Goal: Transaction & Acquisition: Obtain resource

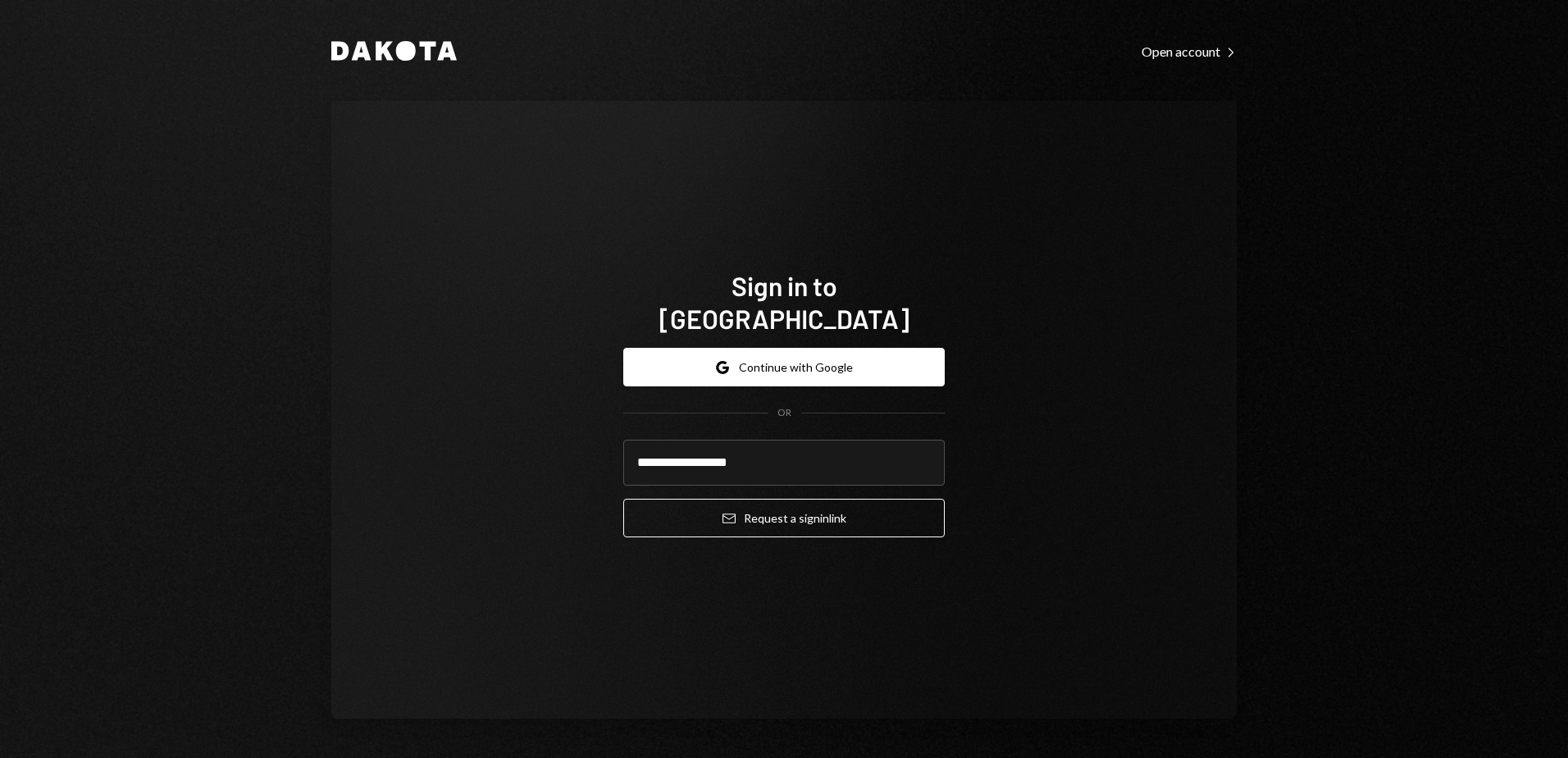
drag, startPoint x: 754, startPoint y: 493, endPoint x: 591, endPoint y: 495, distance: 163.0
click at [754, 499] on button "Email Request a sign in link" at bounding box center [783, 517] width 322 height 38
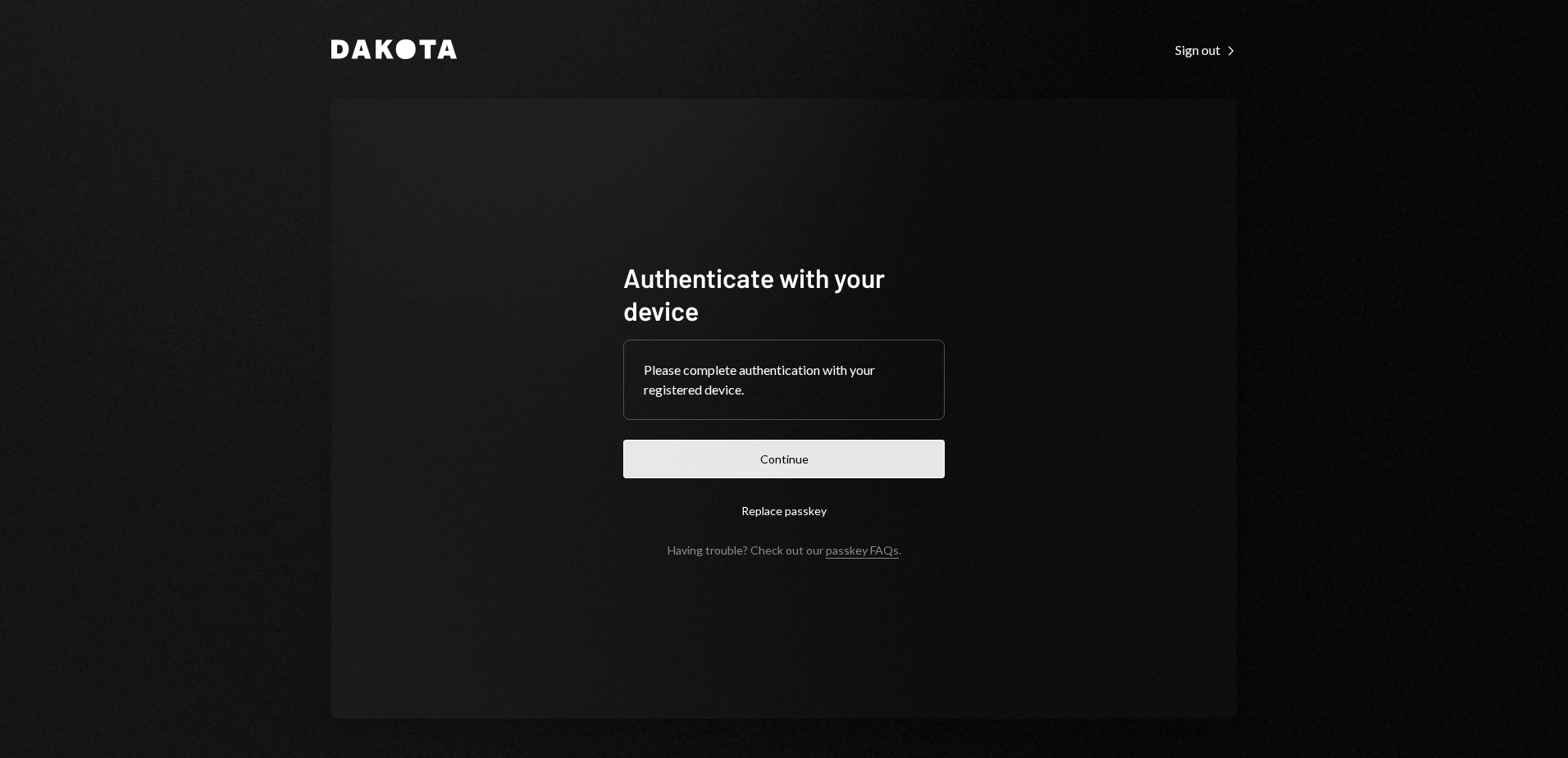
click at [866, 455] on button "Continue" at bounding box center [783, 459] width 322 height 38
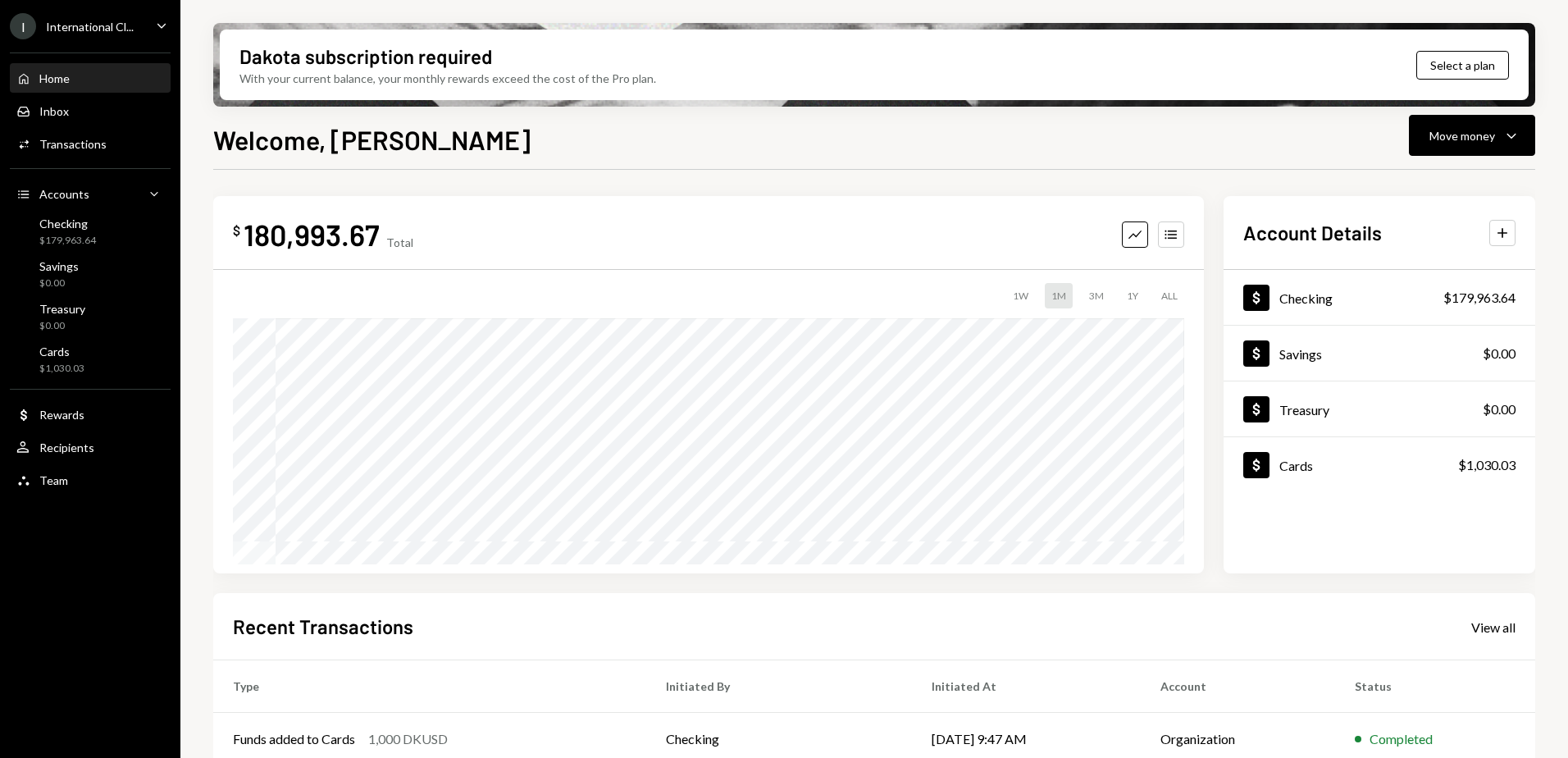
click at [158, 28] on icon "Caret Down" at bounding box center [161, 25] width 18 height 18
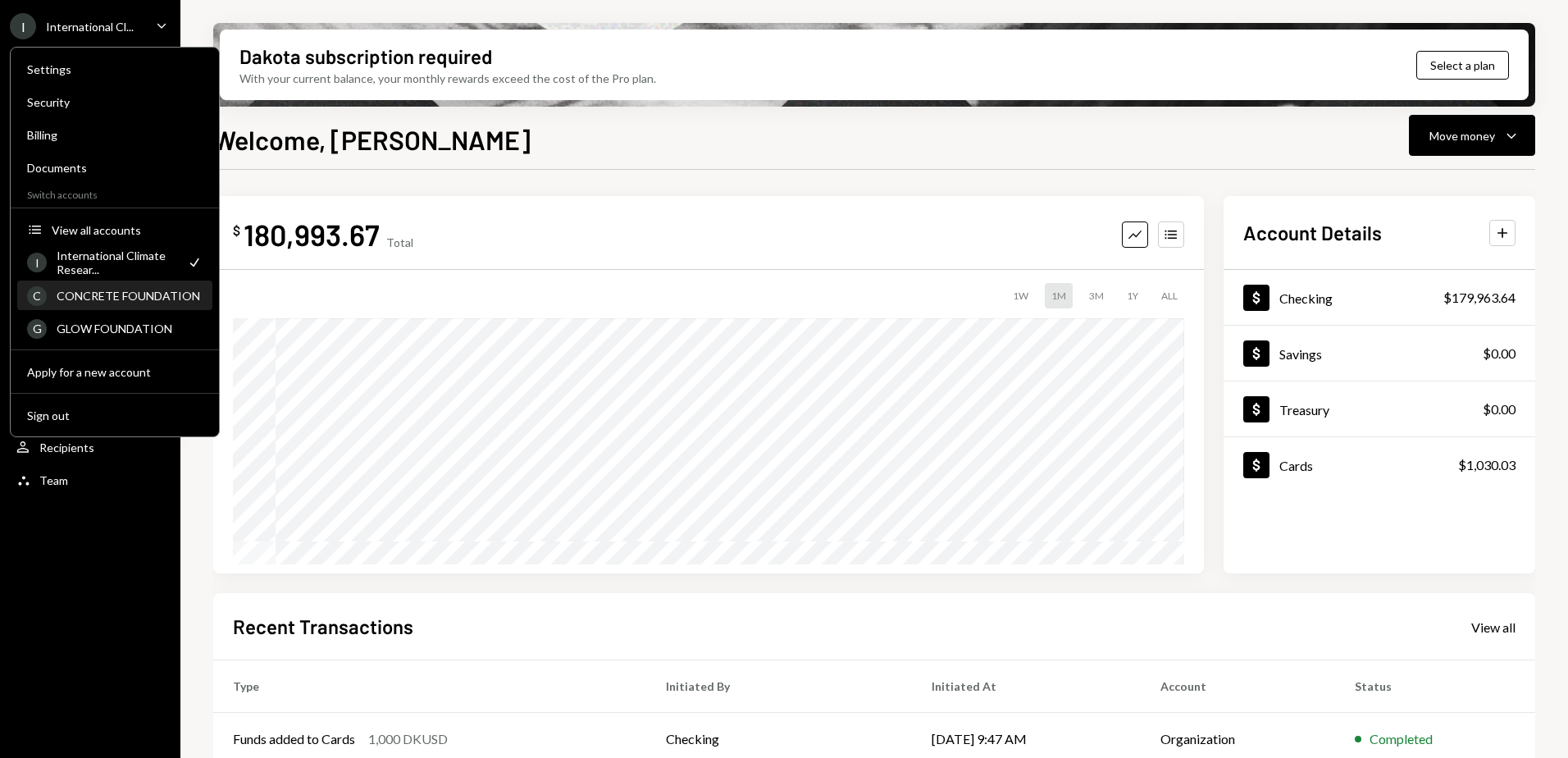
click at [130, 300] on div "CONCRETE FOUNDATION" at bounding box center [129, 295] width 146 height 14
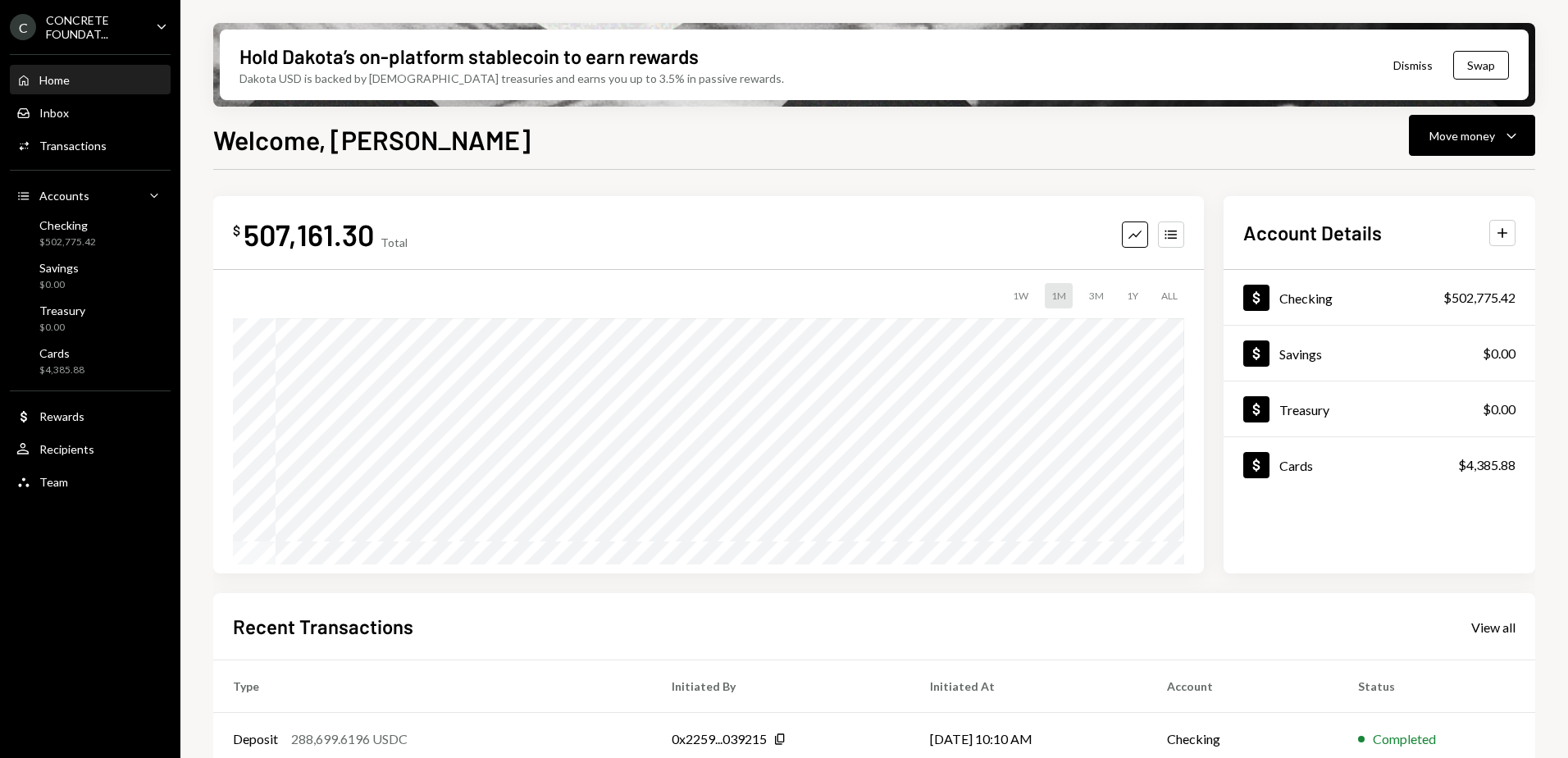
click at [150, 20] on div "C CONCRETE FOUNDAT... Caret Down" at bounding box center [90, 26] width 181 height 28
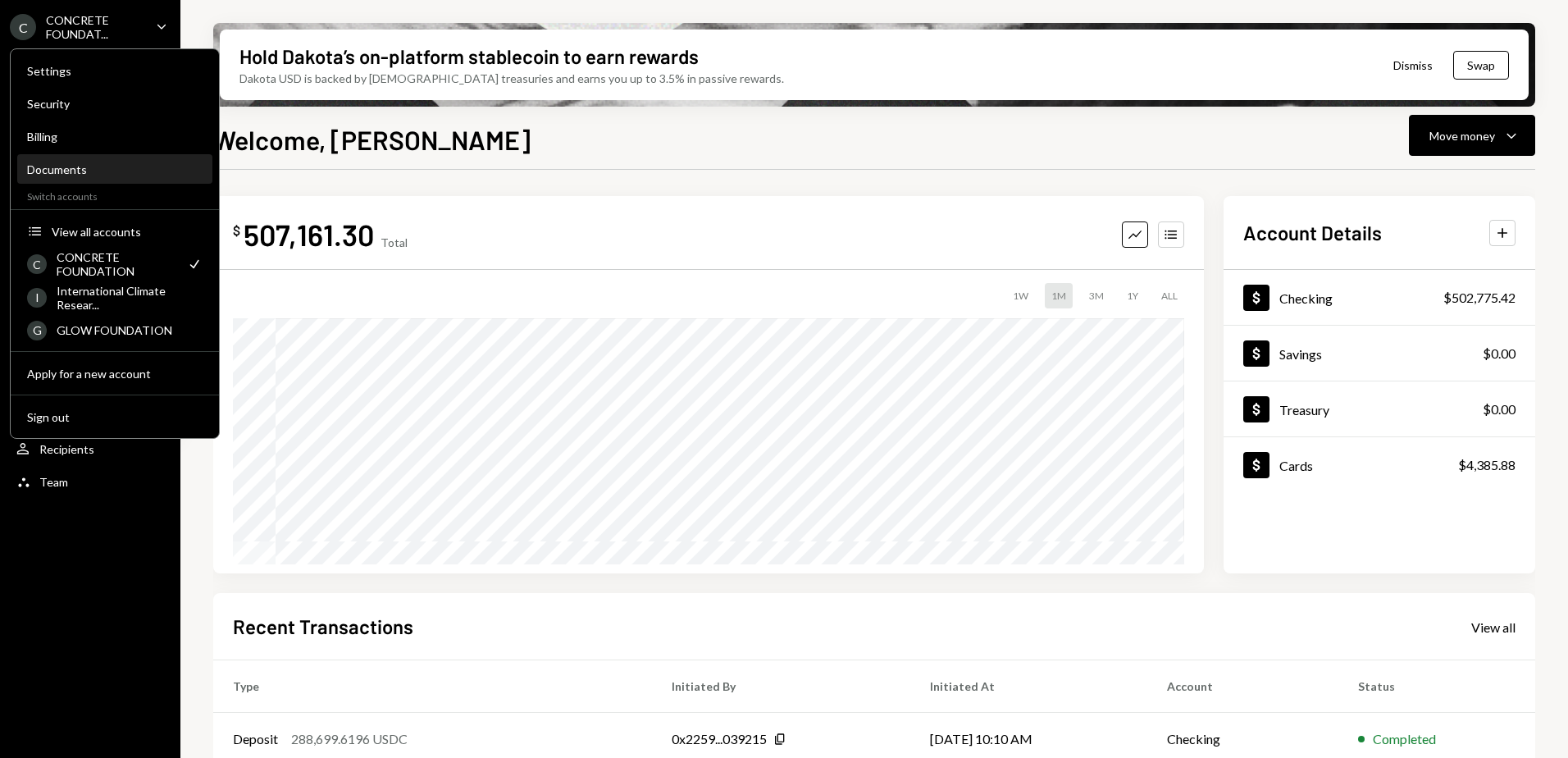
click at [77, 159] on div "Documents" at bounding box center [114, 169] width 175 height 28
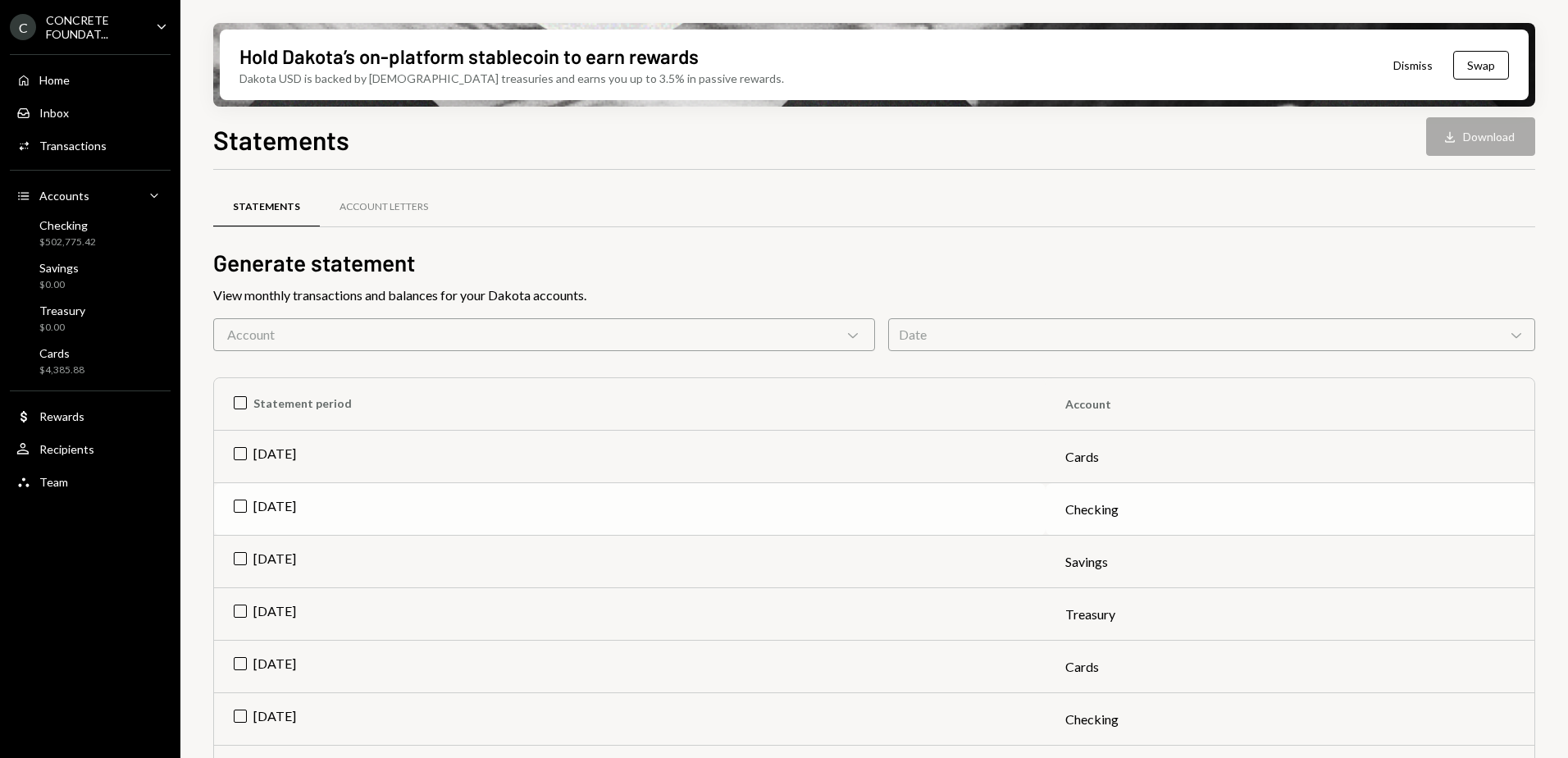
click at [241, 506] on td "Jul 2025" at bounding box center [630, 510] width 831 height 53
click at [1481, 134] on button "Download Download" at bounding box center [1480, 136] width 109 height 38
click at [877, 227] on div "Statements Account Letters" at bounding box center [874, 206] width 1322 height 42
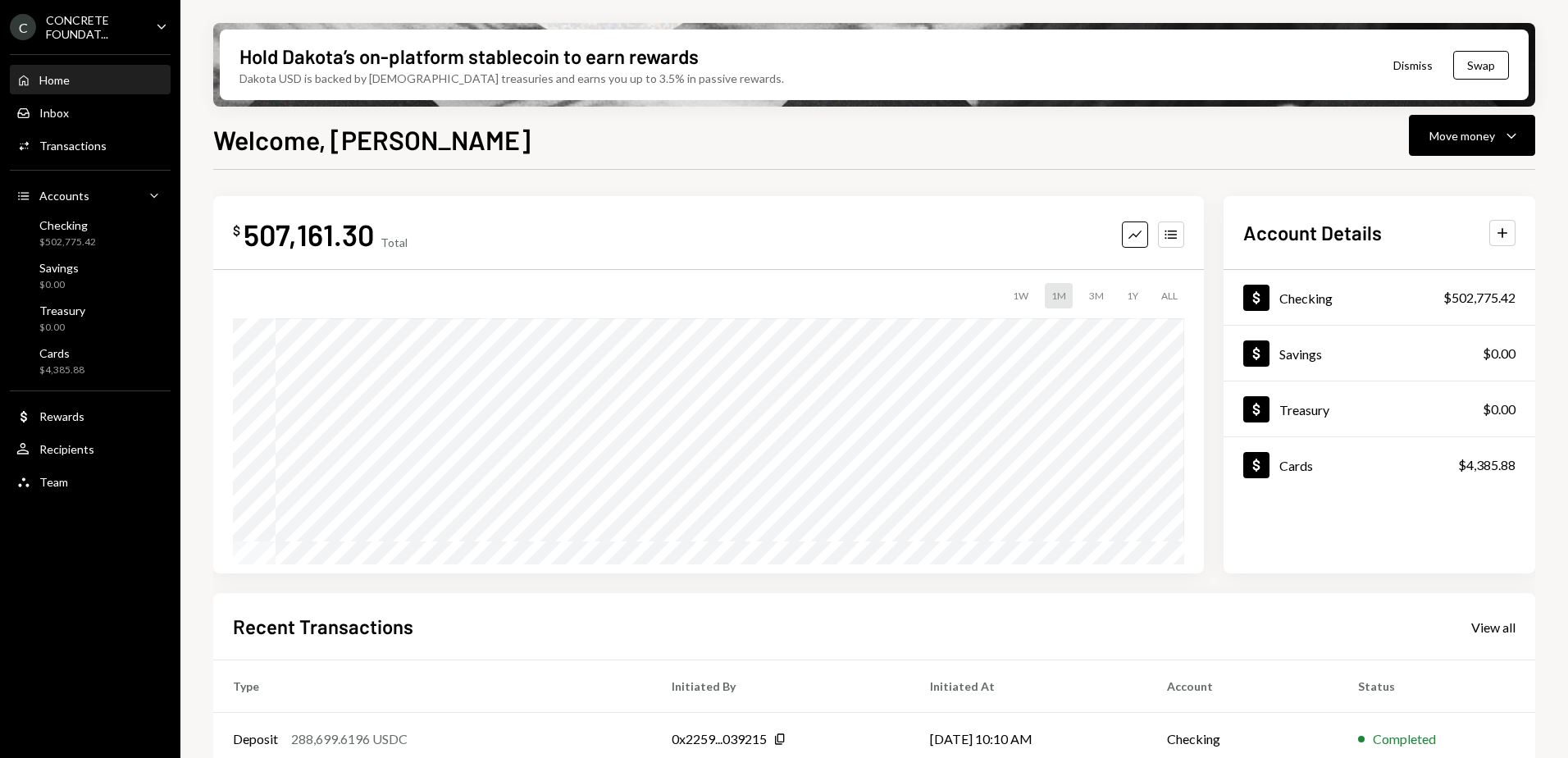
click at [160, 26] on icon "Caret Down" at bounding box center [161, 26] width 18 height 18
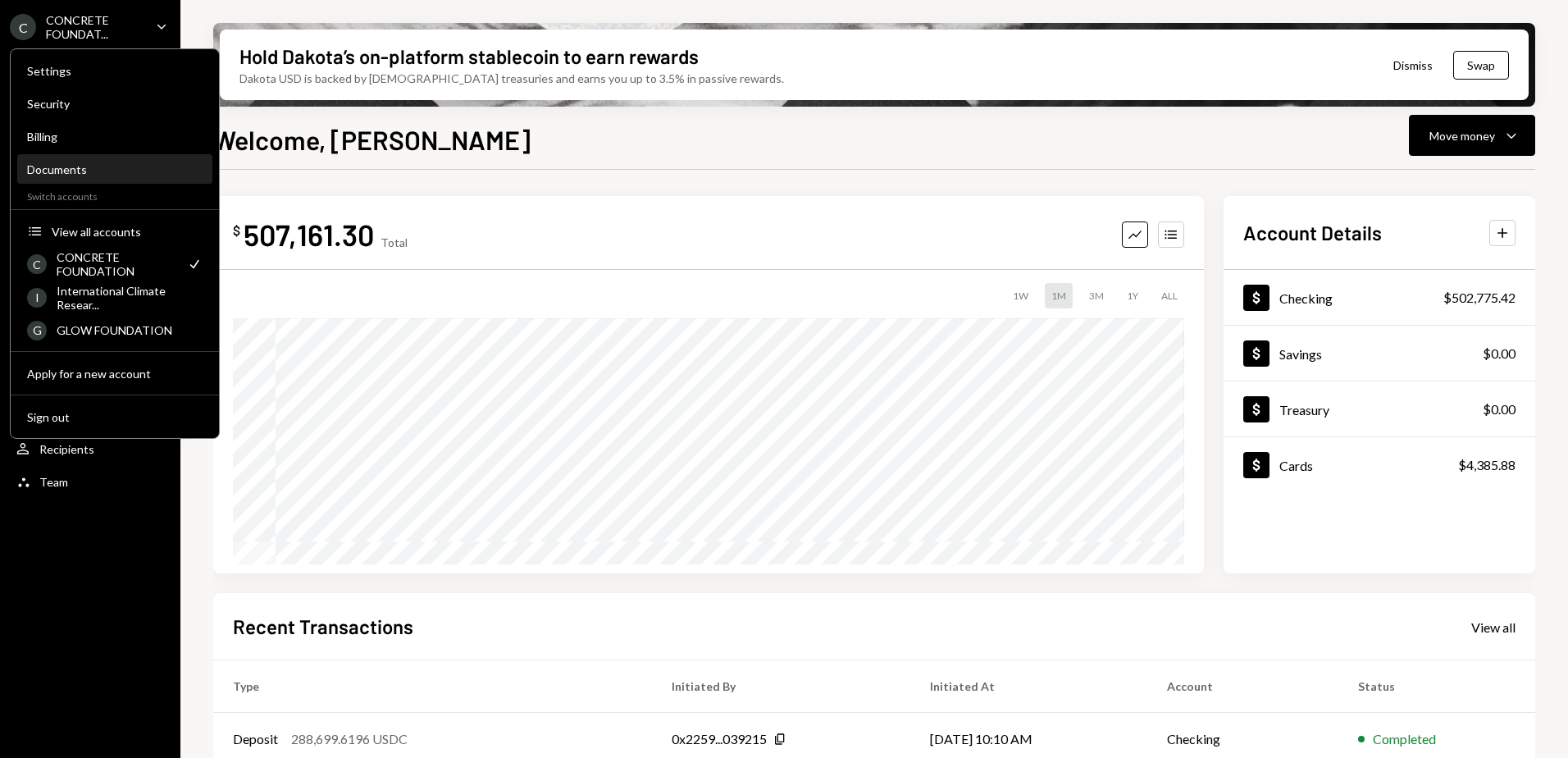
click at [96, 171] on div "Documents" at bounding box center [114, 169] width 175 height 14
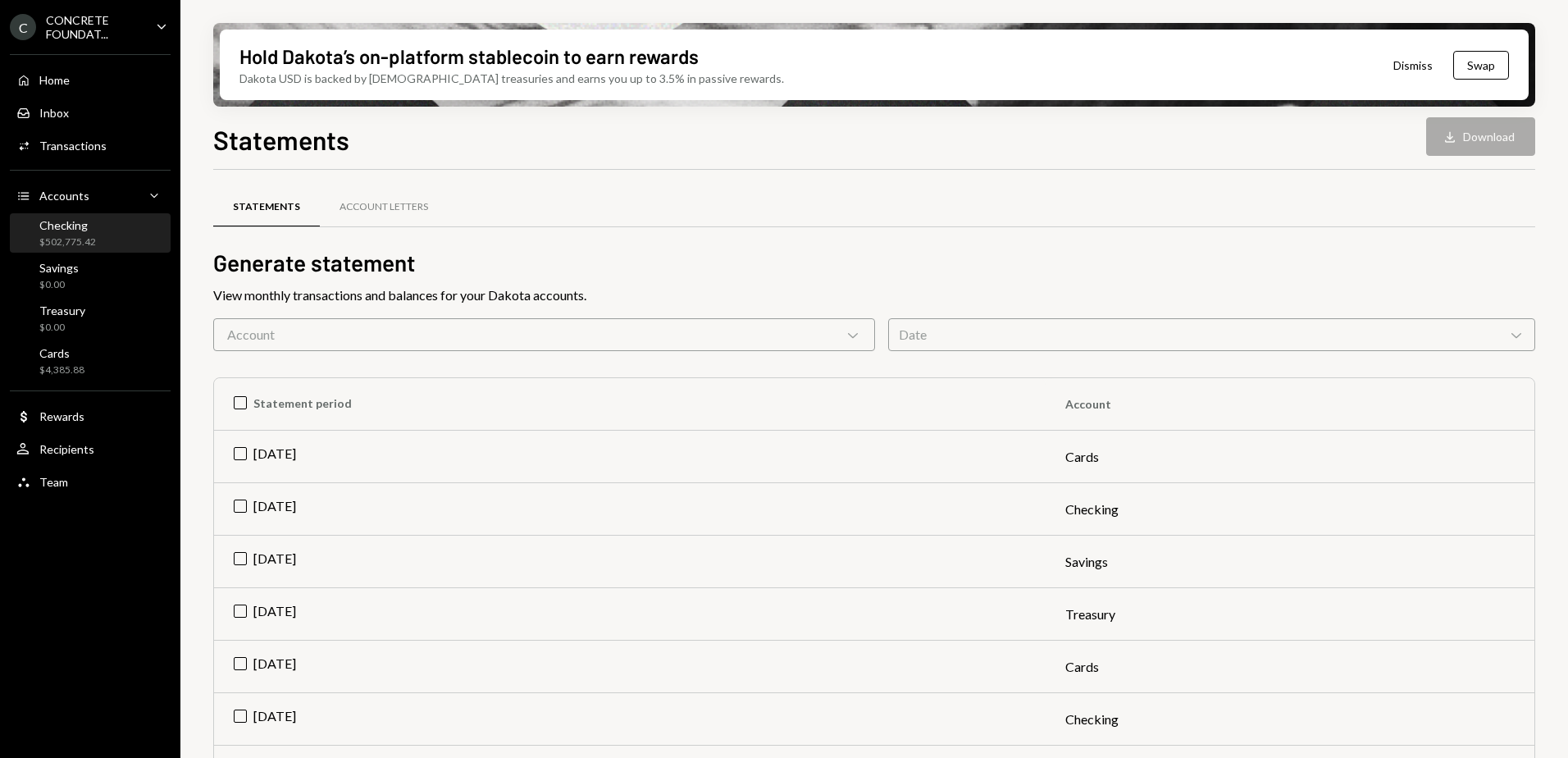
click at [62, 223] on div "Checking" at bounding box center [67, 225] width 57 height 14
